Goal: Task Accomplishment & Management: Complete application form

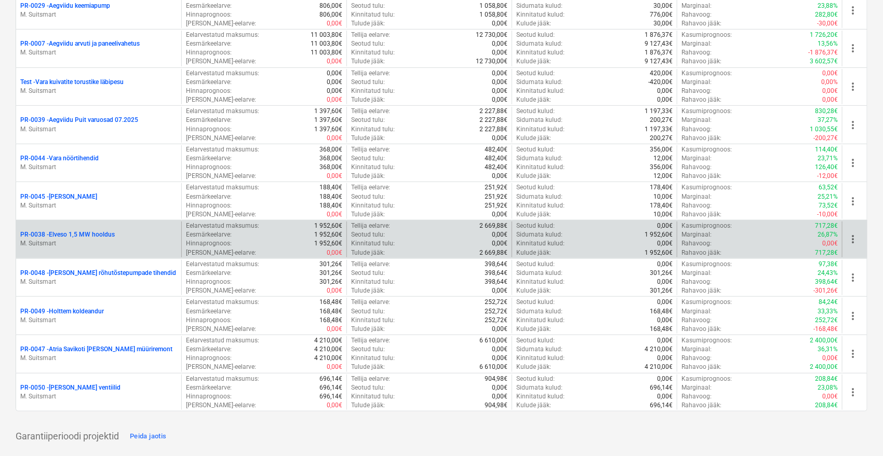
scroll to position [288, 0]
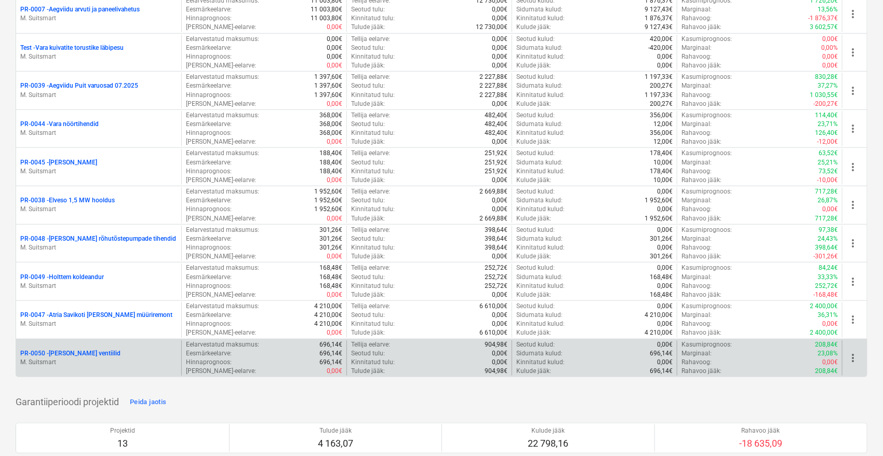
click at [90, 354] on p "PR-0050 - [PERSON_NAME] ventiilid" at bounding box center [70, 353] width 100 height 9
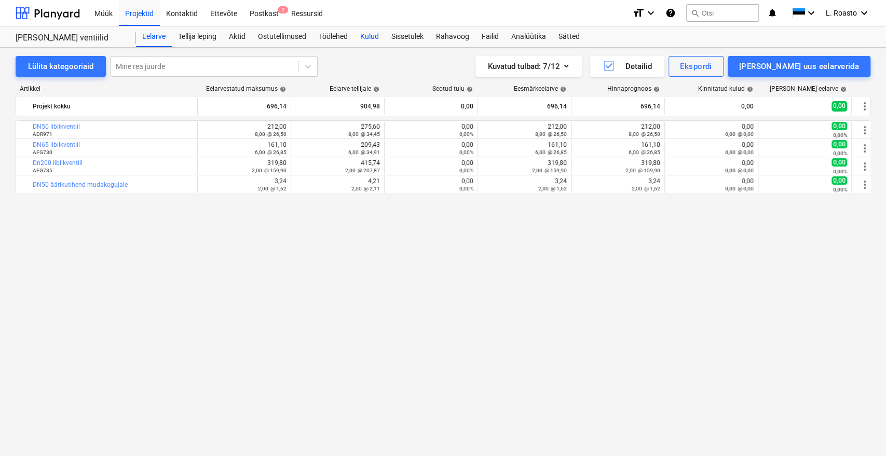
click at [374, 37] on div "Kulud" at bounding box center [369, 36] width 31 height 21
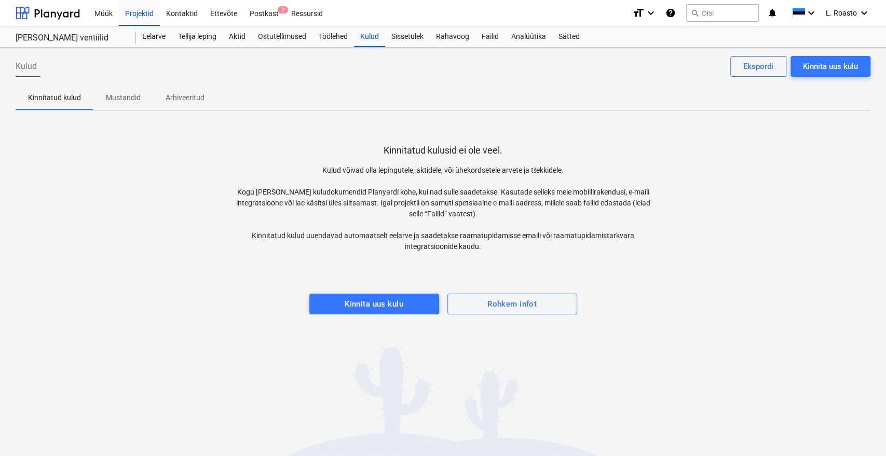
click at [345, 372] on div "Kulud Kinnita uus kulu Ekspordi Kinnitatud kulud Mustandid Arhiveeritud Kinnita…" at bounding box center [443, 252] width 886 height 409
click at [378, 300] on div "Kinnita uus kulu" at bounding box center [374, 305] width 59 height 14
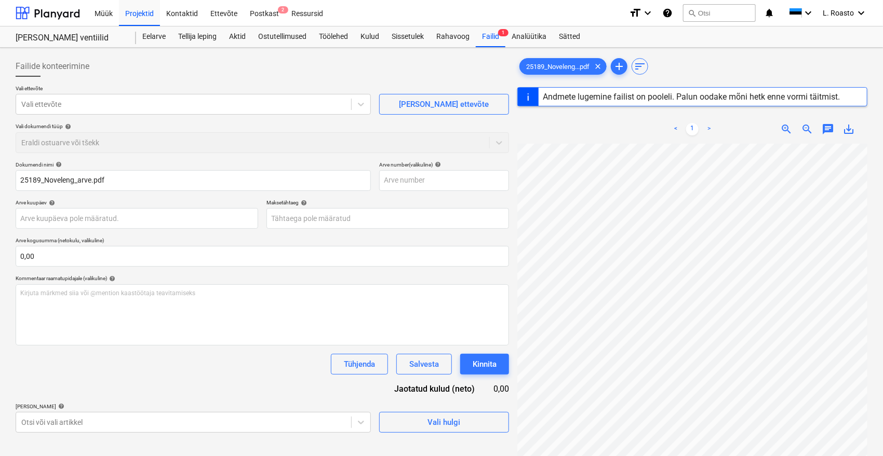
type input "25189"
type input "[DATE]"
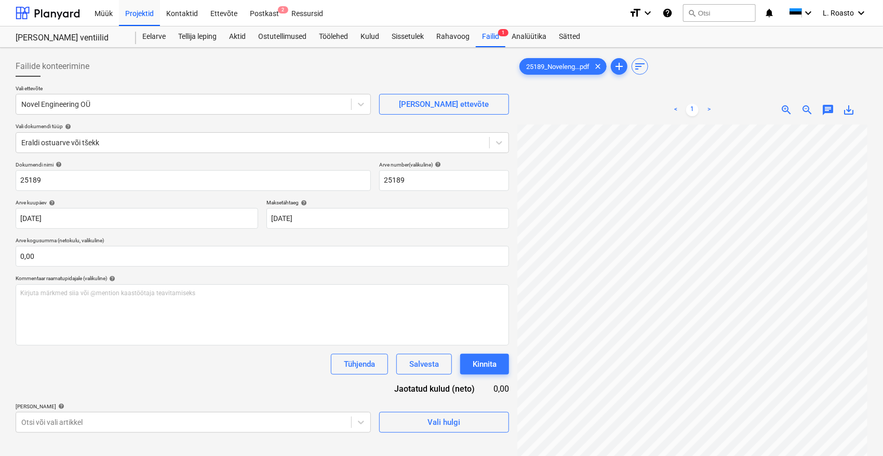
click at [0, 312] on div "Failide konteerimine Vali ettevõte Novel Engineering OÜ [PERSON_NAME] uus ettev…" at bounding box center [441, 304] width 883 height 513
click at [18, 183] on input "25189" at bounding box center [193, 180] width 355 height 21
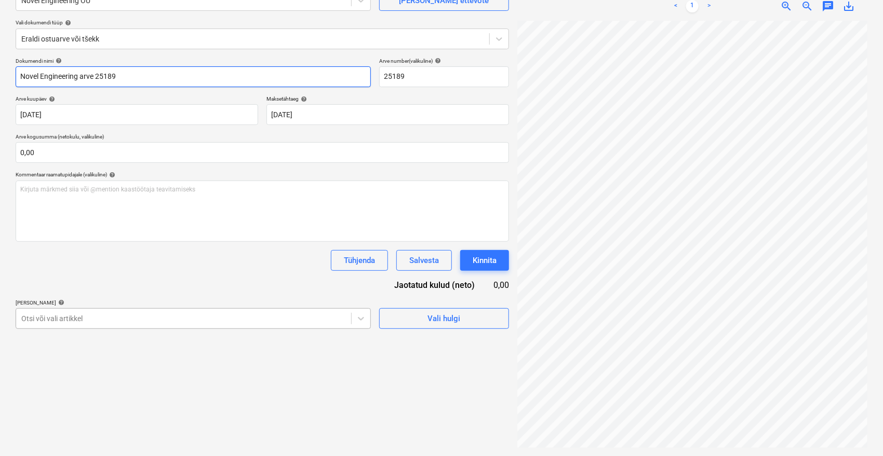
type input "Novel Engineering arve 25189"
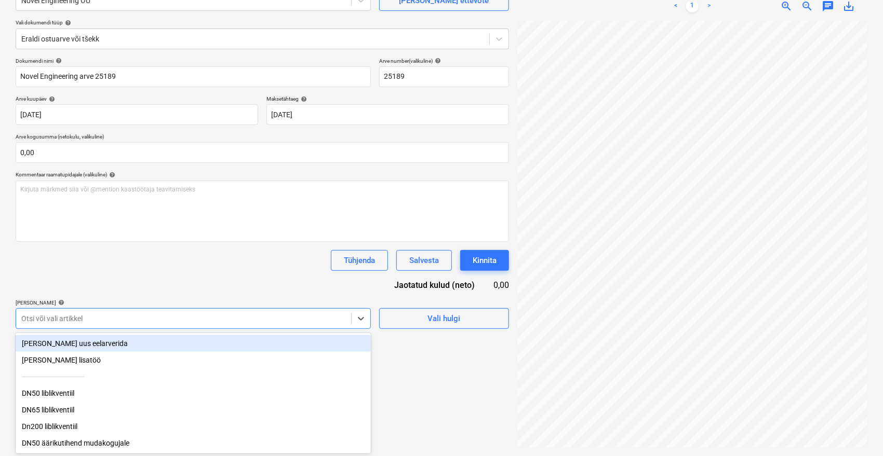
scroll to position [104, 0]
click at [139, 321] on div at bounding box center [183, 319] width 325 height 10
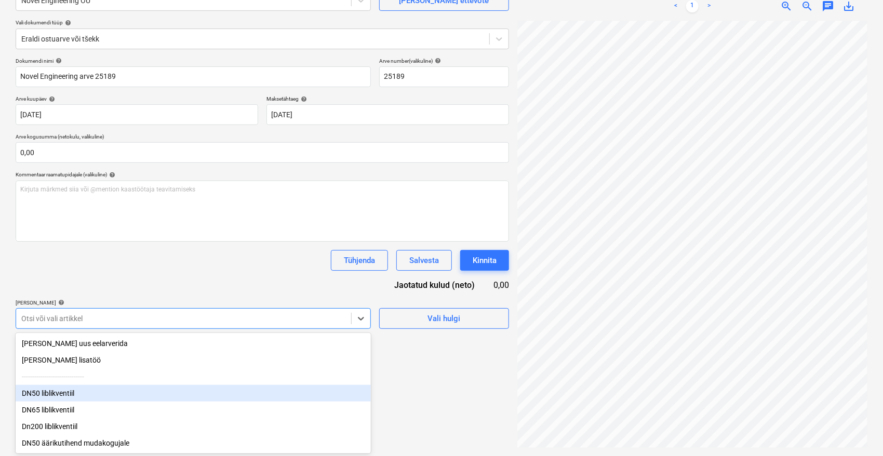
click at [68, 389] on div "DN50 liblikventiil" at bounding box center [193, 393] width 355 height 17
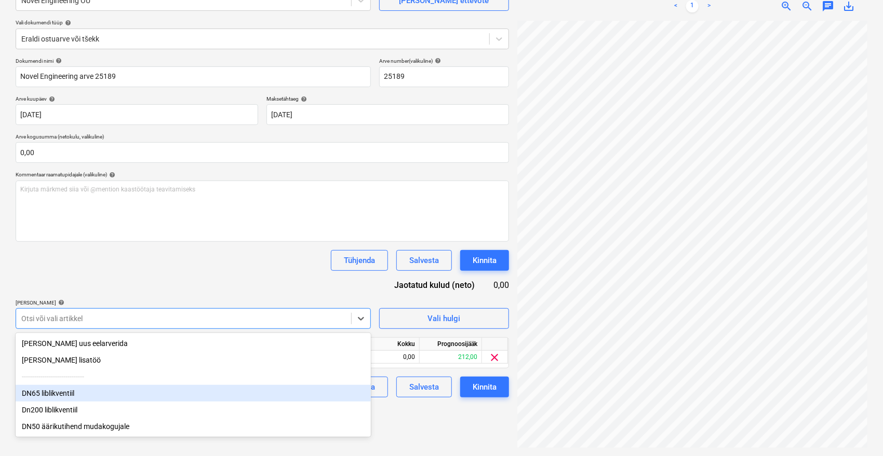
click at [64, 393] on div "DN65 liblikventiil" at bounding box center [193, 393] width 355 height 17
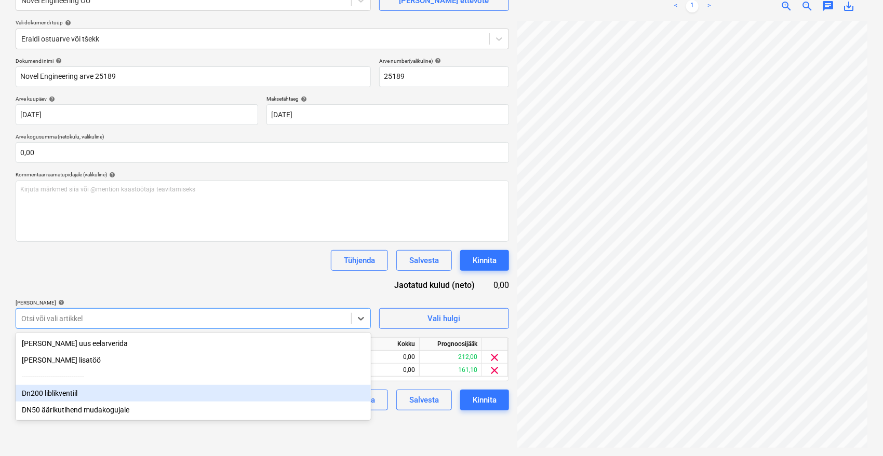
click at [63, 398] on div "Dn200 liblikventiil" at bounding box center [193, 393] width 355 height 17
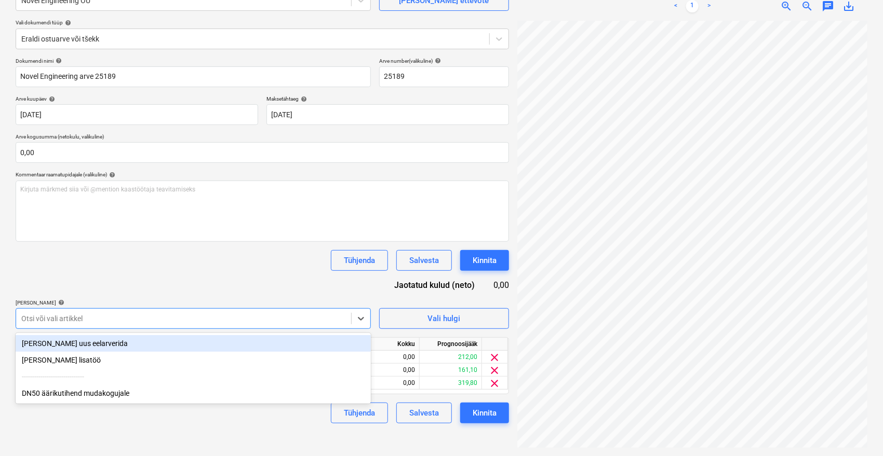
click at [63, 398] on div "DN50 äärikutihend mudakogujale" at bounding box center [193, 393] width 355 height 17
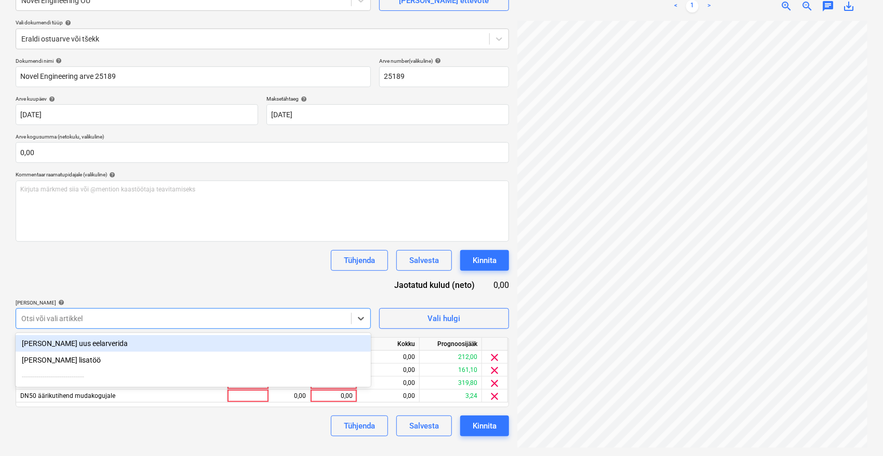
drag, startPoint x: 178, startPoint y: 269, endPoint x: 182, endPoint y: 276, distance: 8.2
click at [178, 269] on div "Tühjenda Salvesta Kinnita" at bounding box center [262, 260] width 493 height 21
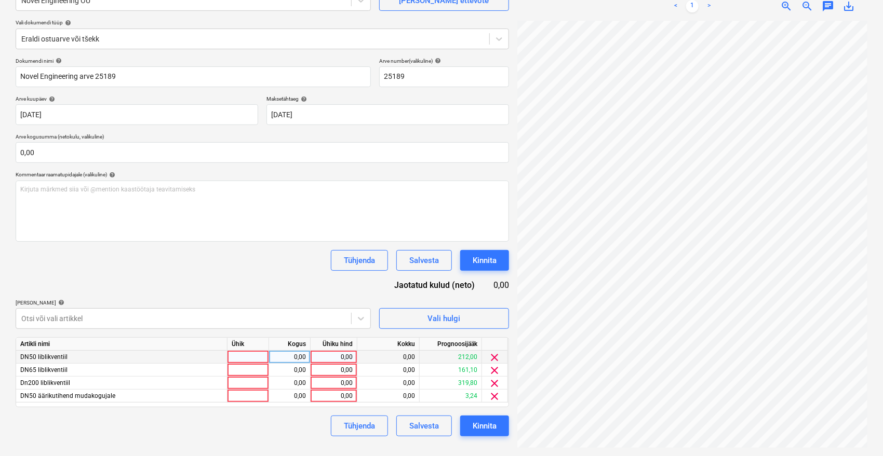
click at [326, 358] on div "0,00" at bounding box center [334, 357] width 38 height 13
click at [328, 390] on div "0,00" at bounding box center [334, 396] width 38 height 13
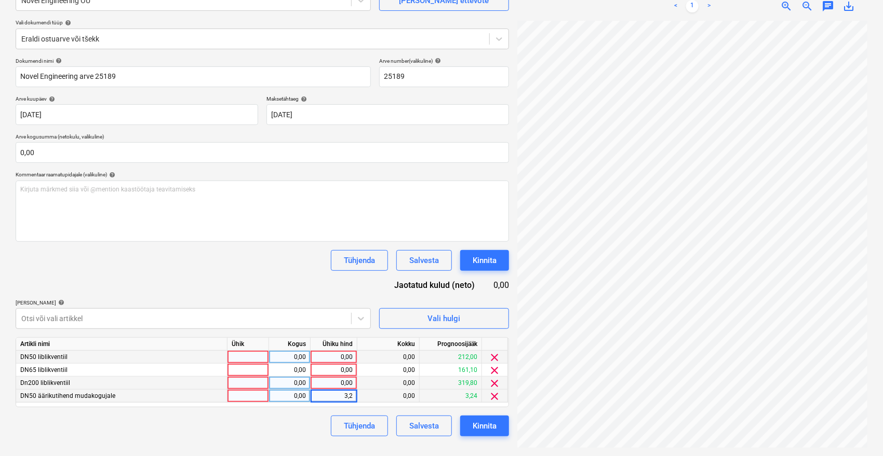
type input "3,25"
click at [284, 288] on div "Dokumendi nimi help Novel Engineering arve 25189 Arve number (valikuline) help …" at bounding box center [262, 247] width 493 height 379
click at [318, 380] on div "0,00" at bounding box center [334, 383] width 38 height 13
type input "147,06"
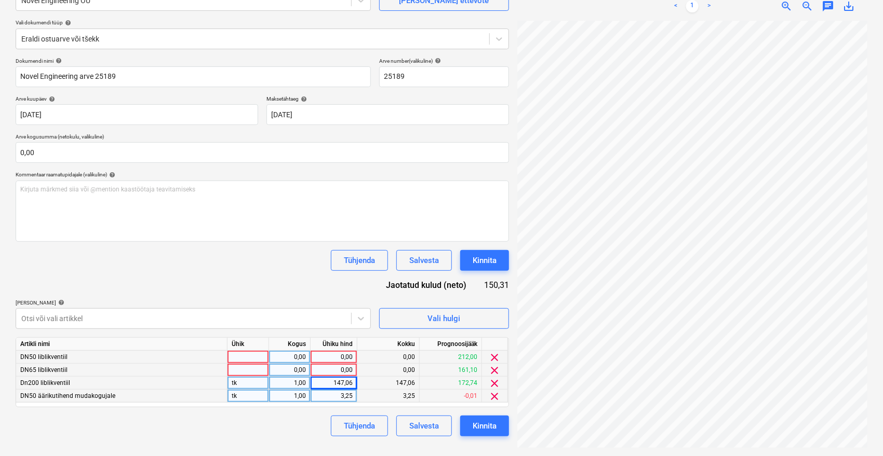
click at [348, 371] on div "0,00" at bounding box center [334, 370] width 38 height 13
type input "161,07"
click at [349, 353] on div "0,00" at bounding box center [334, 357] width 38 height 13
type input "211,98"
click at [278, 264] on div "Tühjenda Salvesta Kinnita" at bounding box center [262, 260] width 493 height 21
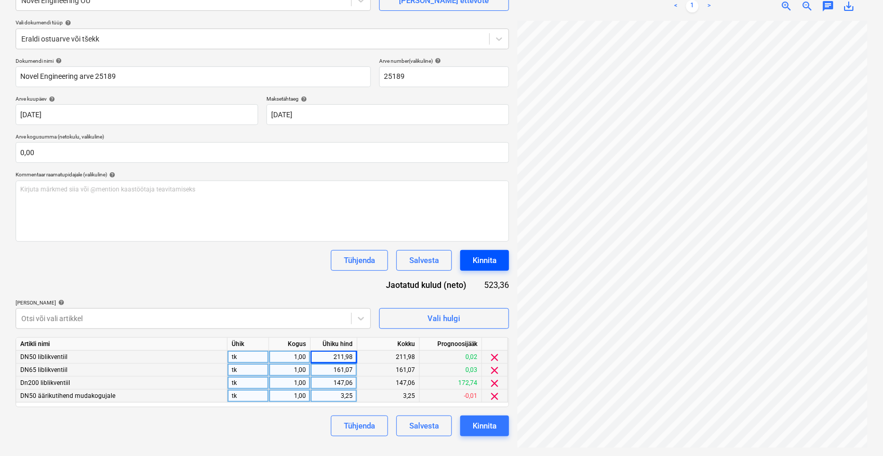
click at [492, 255] on div "Kinnita" at bounding box center [485, 261] width 24 height 14
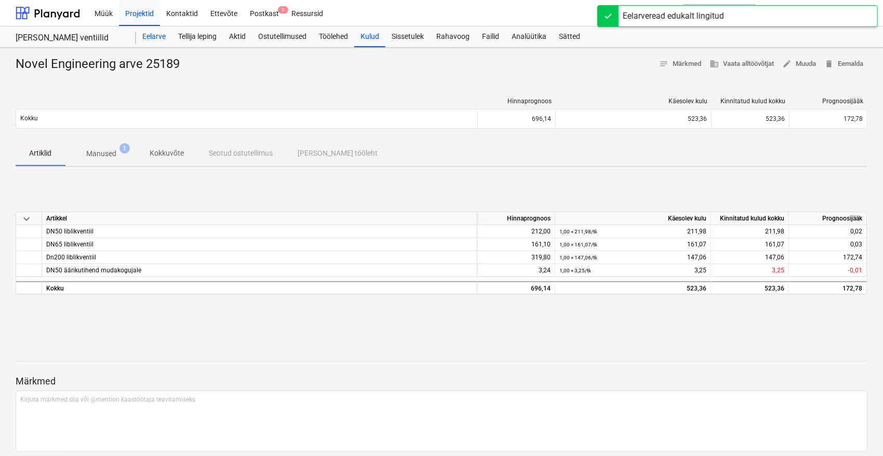
click at [154, 37] on div "Eelarve" at bounding box center [154, 36] width 36 height 21
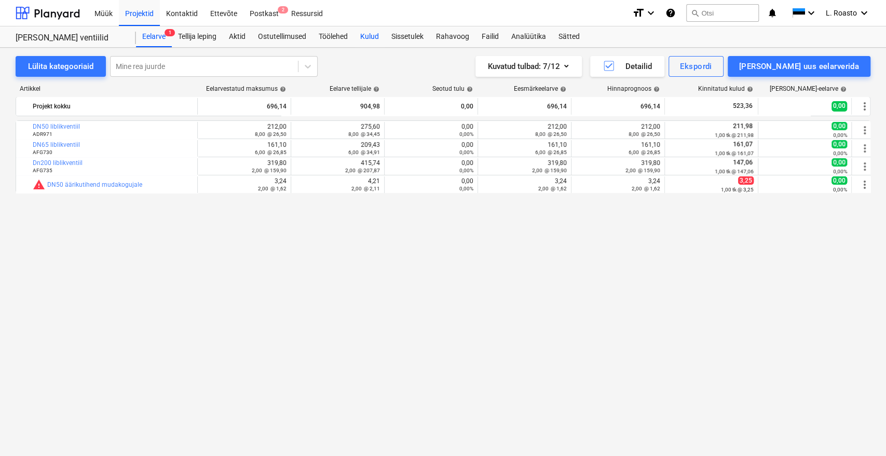
click at [378, 38] on div "Kulud" at bounding box center [369, 36] width 31 height 21
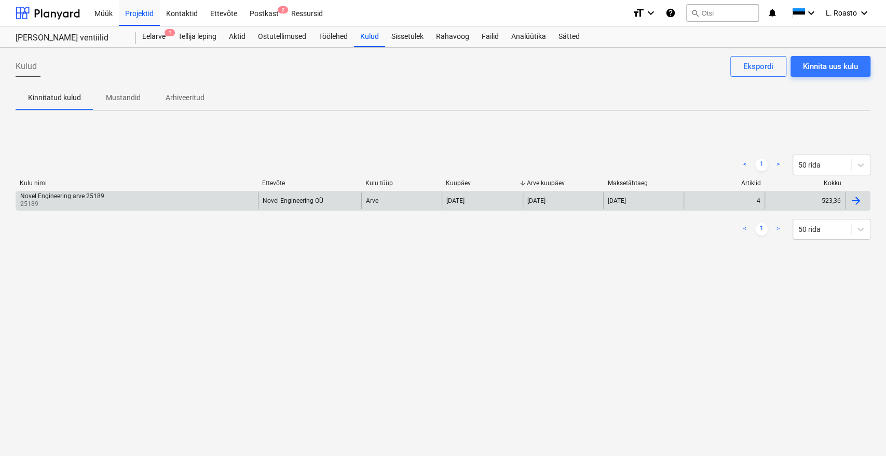
click at [845, 195] on div at bounding box center [857, 201] width 25 height 17
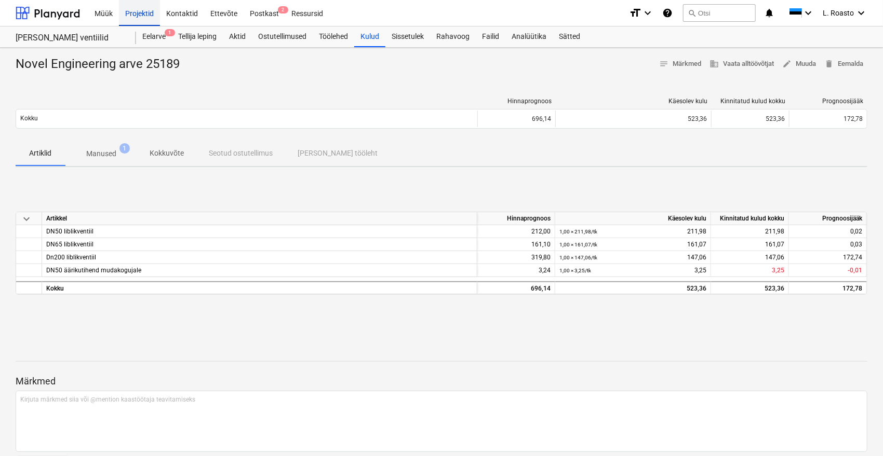
click at [149, 20] on div "Projektid" at bounding box center [139, 12] width 41 height 26
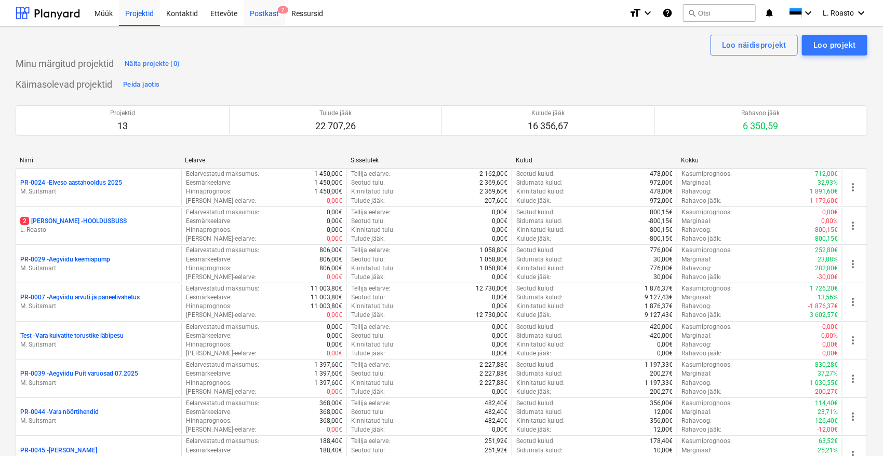
click at [263, 15] on div "Postkast 2" at bounding box center [265, 12] width 42 height 26
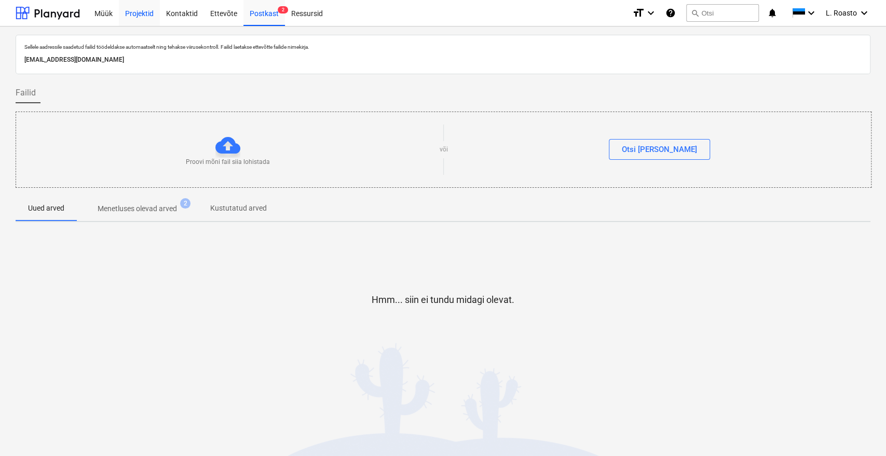
click at [144, 17] on div "Projektid" at bounding box center [139, 12] width 41 height 26
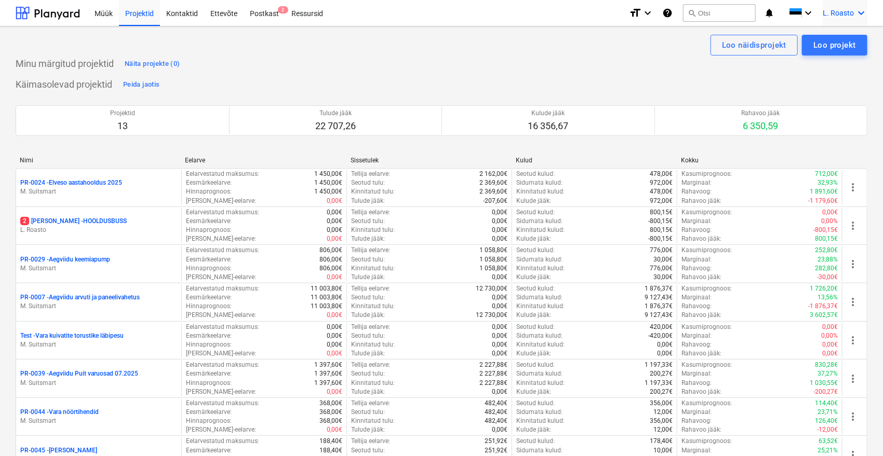
click at [860, 14] on icon "keyboard_arrow_down" at bounding box center [861, 13] width 12 height 12
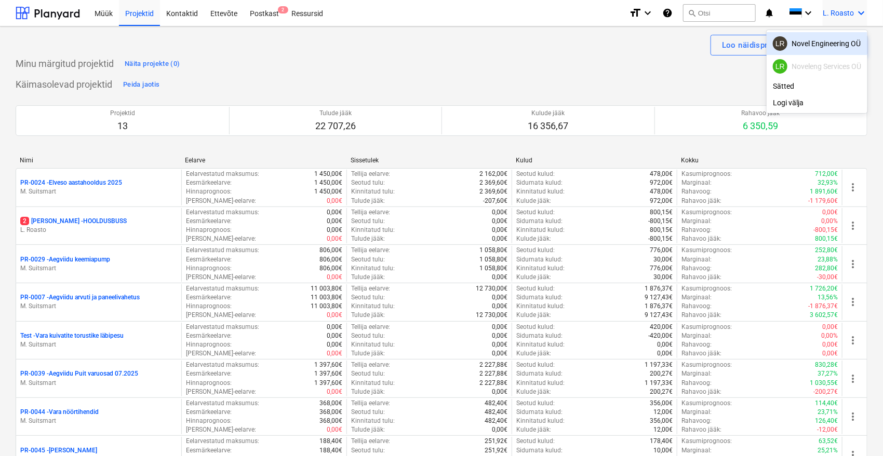
click at [848, 44] on div "LR Novel Engineering OÜ" at bounding box center [817, 43] width 88 height 15
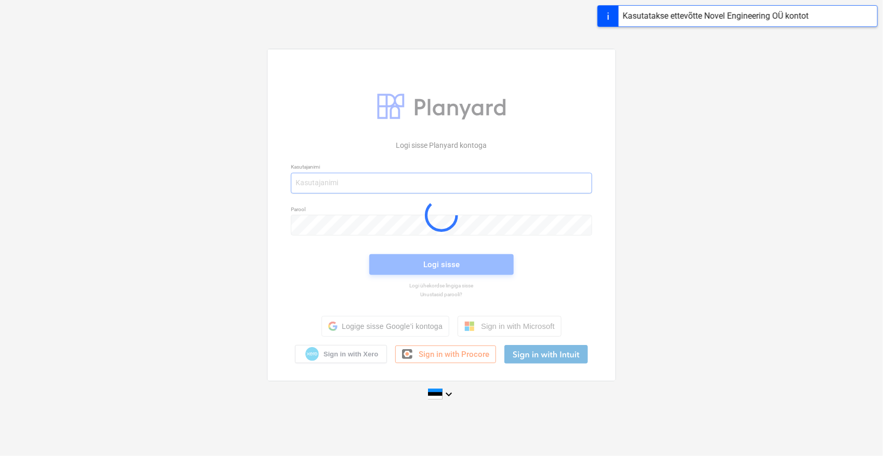
type input "[EMAIL_ADDRESS][DOMAIN_NAME]"
